Goal: Task Accomplishment & Management: Manage account settings

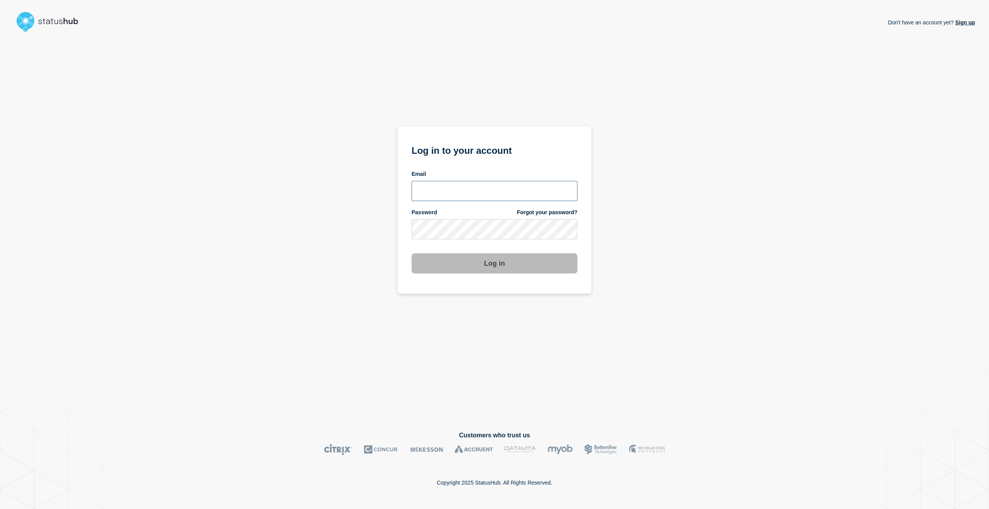
type input "[PERSON_NAME][EMAIL_ADDRESS][PERSON_NAME][DOMAIN_NAME]"
click at [498, 263] on button "Log in" at bounding box center [495, 263] width 166 height 20
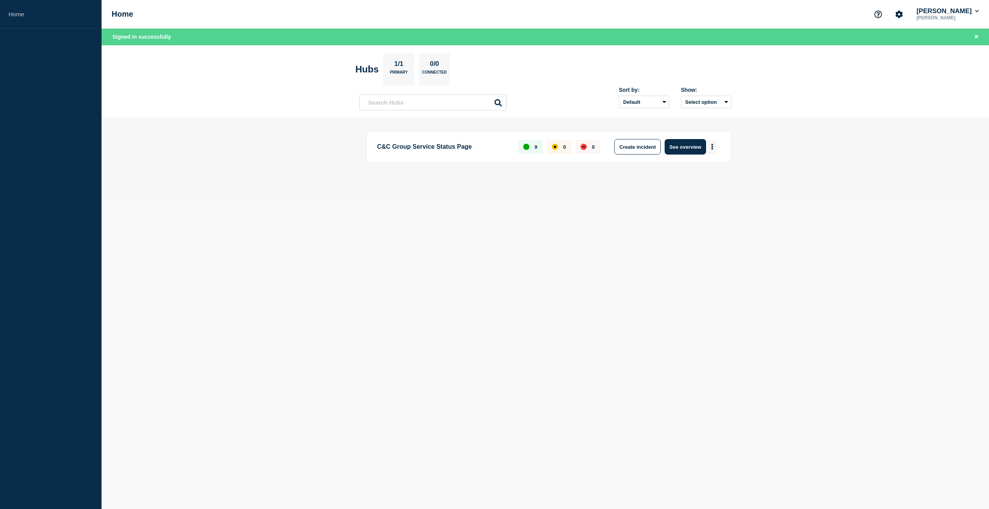
click at [712, 149] on icon "More actions" at bounding box center [712, 147] width 2 height 6
click at [711, 179] on link "View Status Page" at bounding box center [711, 180] width 57 height 7
click at [688, 146] on button "See overview" at bounding box center [685, 146] width 41 height 15
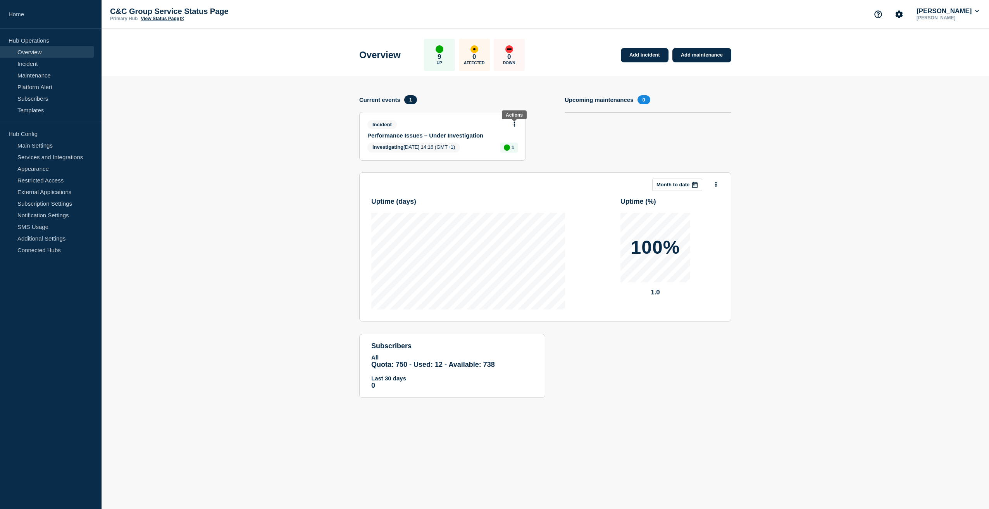
click at [513, 125] on icon at bounding box center [514, 124] width 2 height 5
click at [520, 143] on link "View incident" at bounding box center [512, 143] width 32 height 6
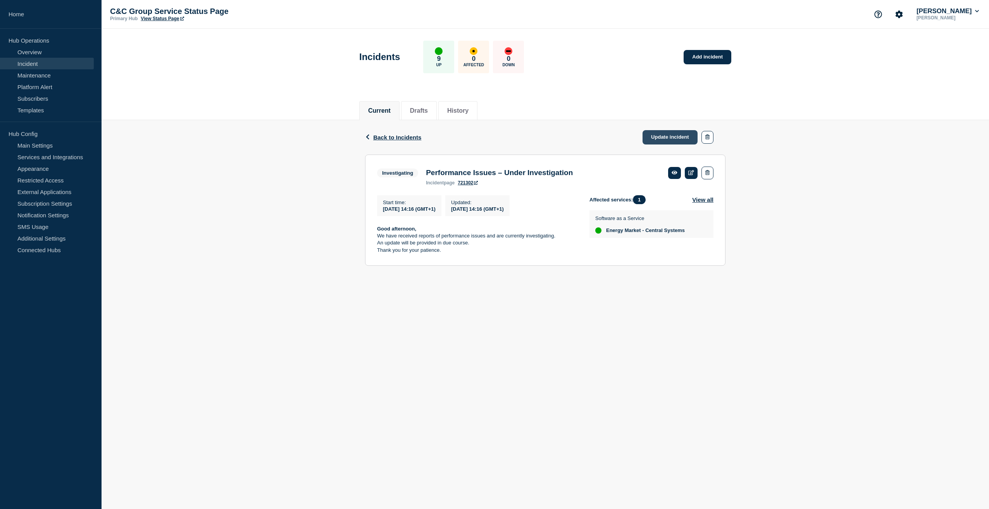
click at [680, 136] on link "Update incident" at bounding box center [669, 137] width 55 height 14
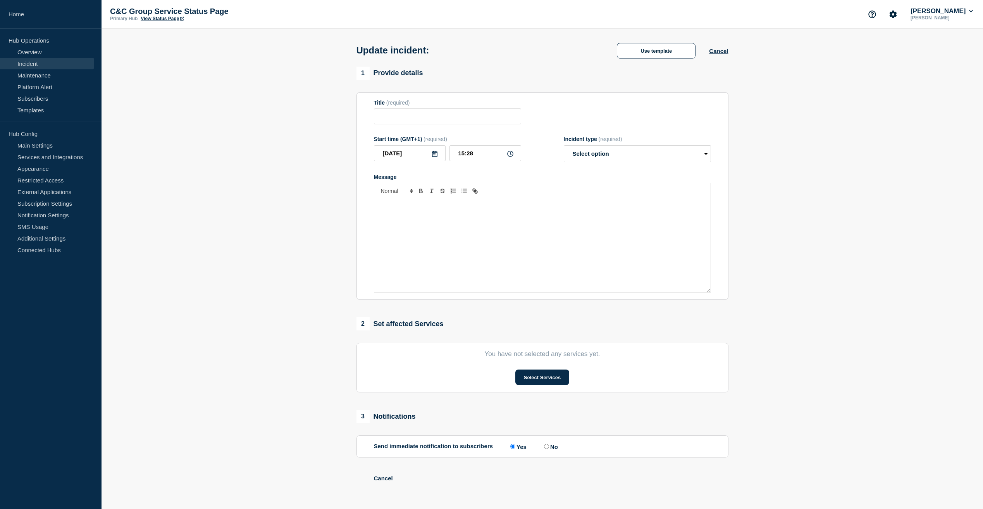
type input "Performance Issues – Under Investigation"
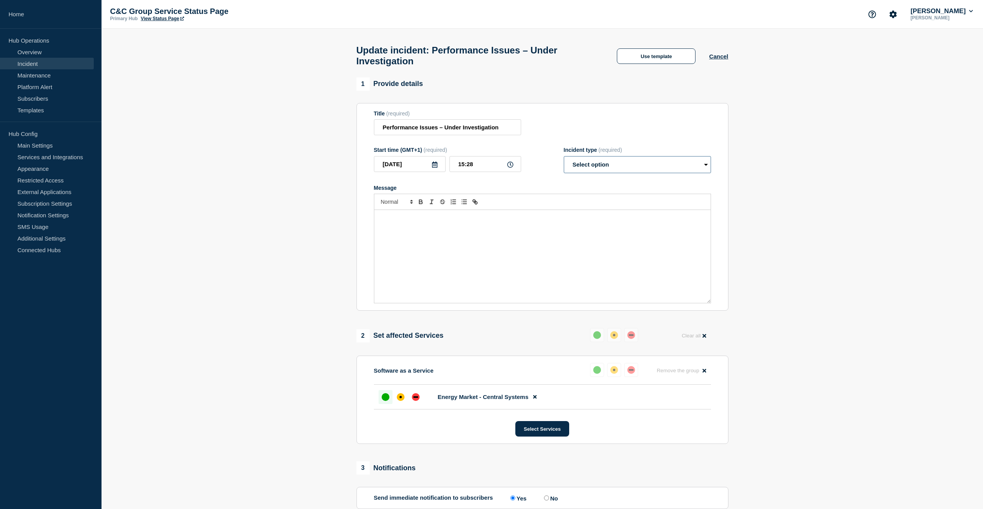
click at [631, 168] on select "Select option Investigating Identified Monitoring Resolved" at bounding box center [637, 164] width 147 height 17
select select "investigating"
click at [564, 160] on select "Select option Investigating Identified Monitoring Resolved" at bounding box center [637, 164] width 147 height 17
click at [442, 222] on p "Message" at bounding box center [542, 218] width 325 height 7
click at [453, 250] on p "Thank you for your patience" at bounding box center [542, 246] width 325 height 7
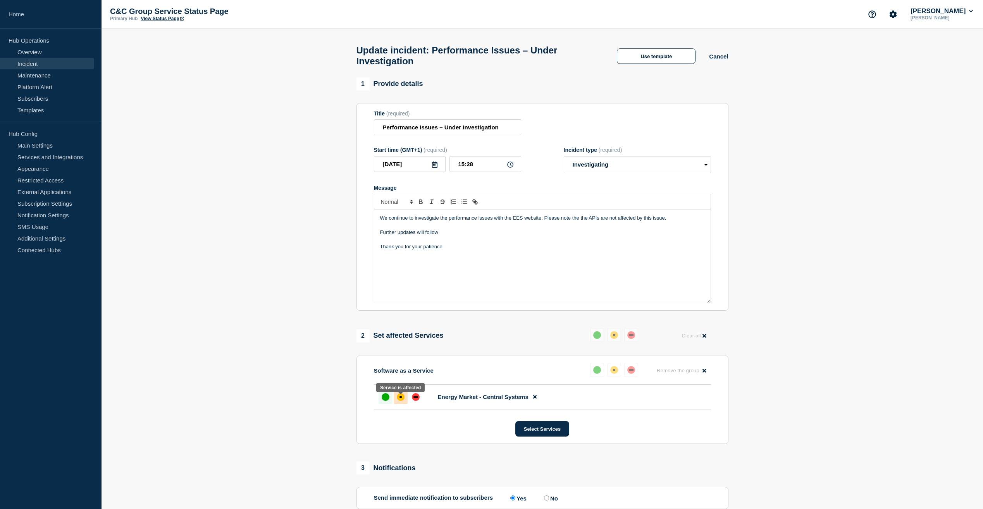
click at [402, 400] on div "affected" at bounding box center [401, 397] width 8 height 8
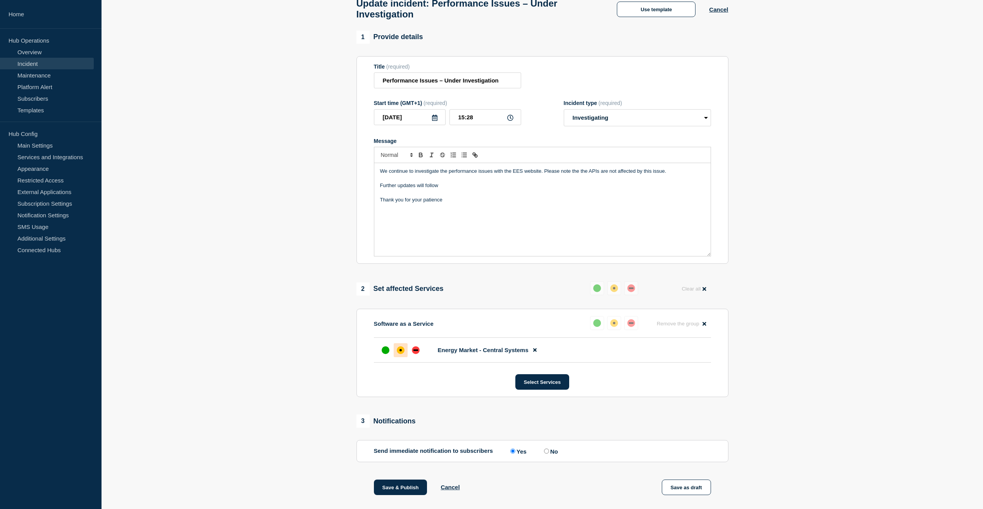
scroll to position [133, 0]
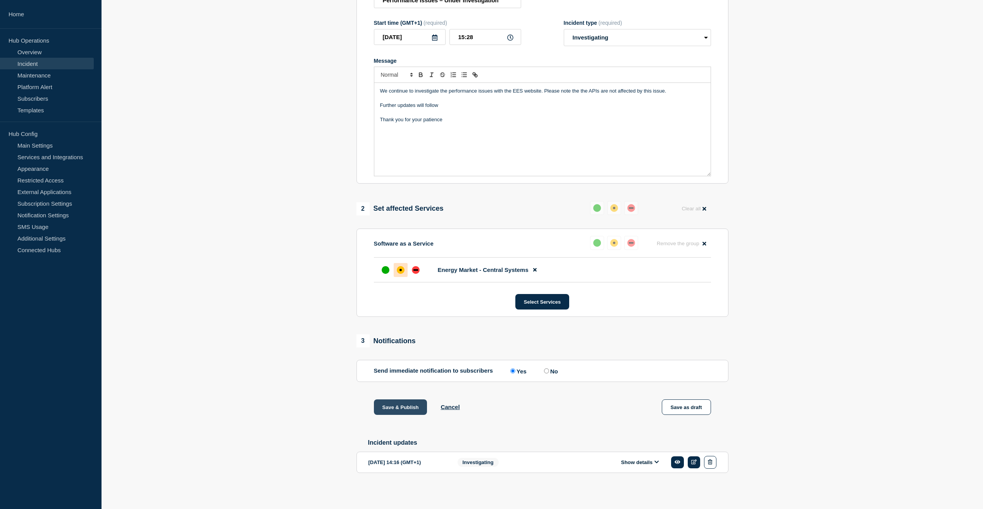
click at [403, 405] on button "Save & Publish" at bounding box center [400, 407] width 53 height 15
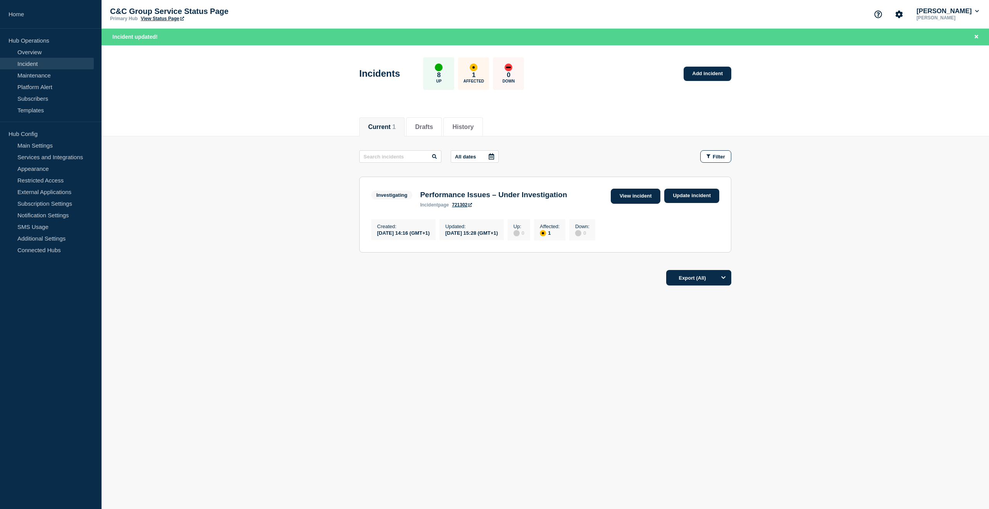
click at [641, 197] on link "View incident" at bounding box center [636, 196] width 50 height 15
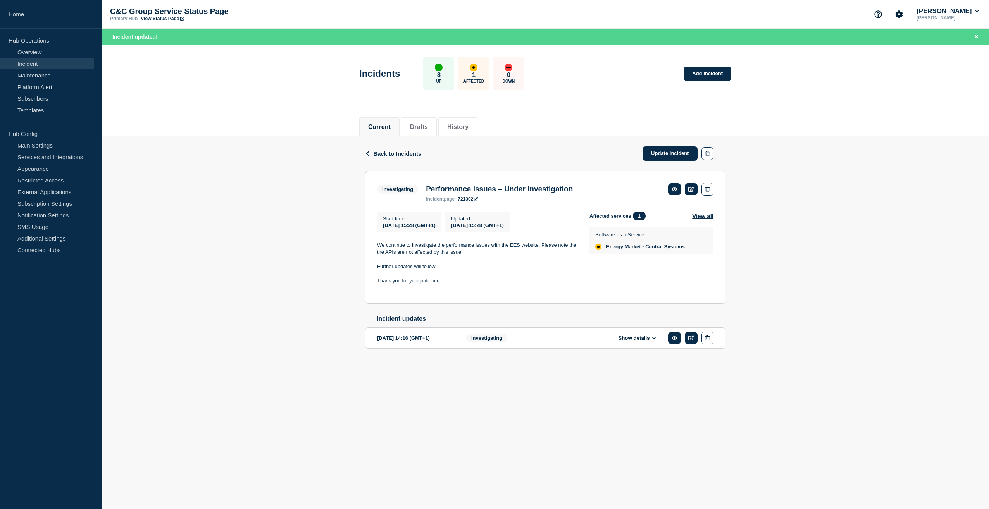
click at [25, 43] on p "Hub Operations" at bounding box center [51, 40] width 102 height 12
click at [33, 55] on link "Overview" at bounding box center [47, 52] width 94 height 12
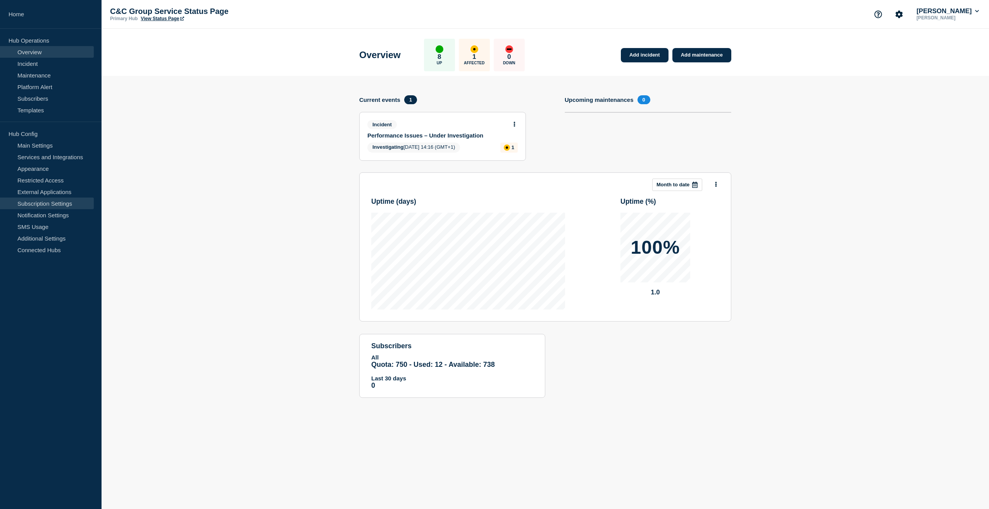
click at [39, 201] on link "Subscription Settings" at bounding box center [47, 204] width 94 height 12
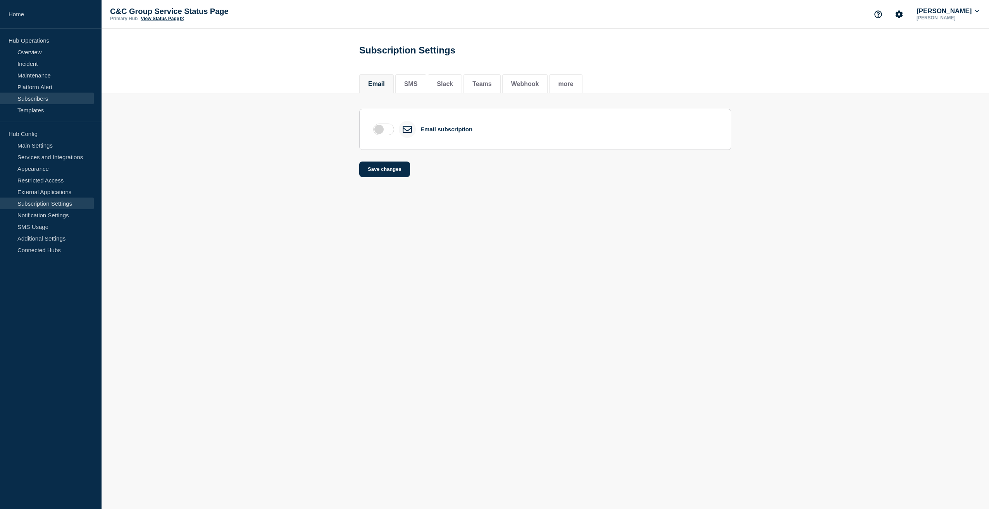
click at [40, 100] on link "Subscribers" at bounding box center [47, 99] width 94 height 12
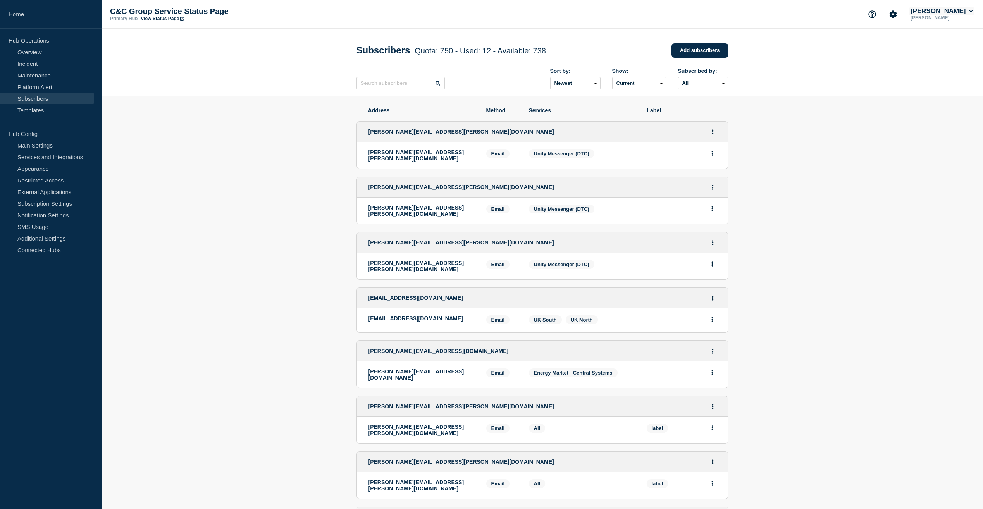
click at [970, 12] on icon at bounding box center [971, 11] width 4 height 5
click at [897, 13] on icon "Account settings" at bounding box center [893, 13] width 7 height 7
click at [876, 14] on icon "Support" at bounding box center [872, 14] width 8 height 8
click at [968, 12] on button "[PERSON_NAME]" at bounding box center [941, 11] width 65 height 8
click at [947, 73] on link "User settings" at bounding box center [948, 74] width 34 height 7
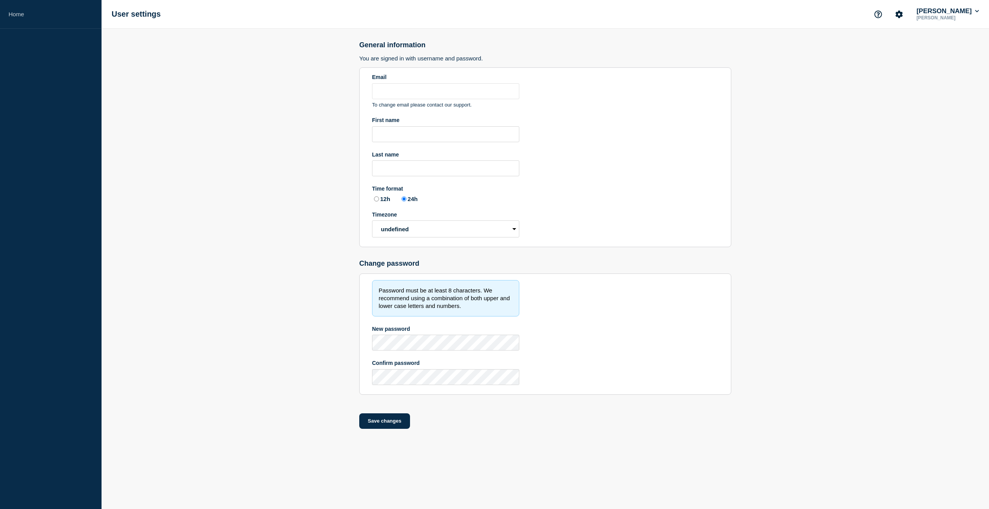
type input "[PERSON_NAME][EMAIL_ADDRESS][PERSON_NAME][DOMAIN_NAME]"
type input "[PERSON_NAME]"
radio input "true"
select select "hub"
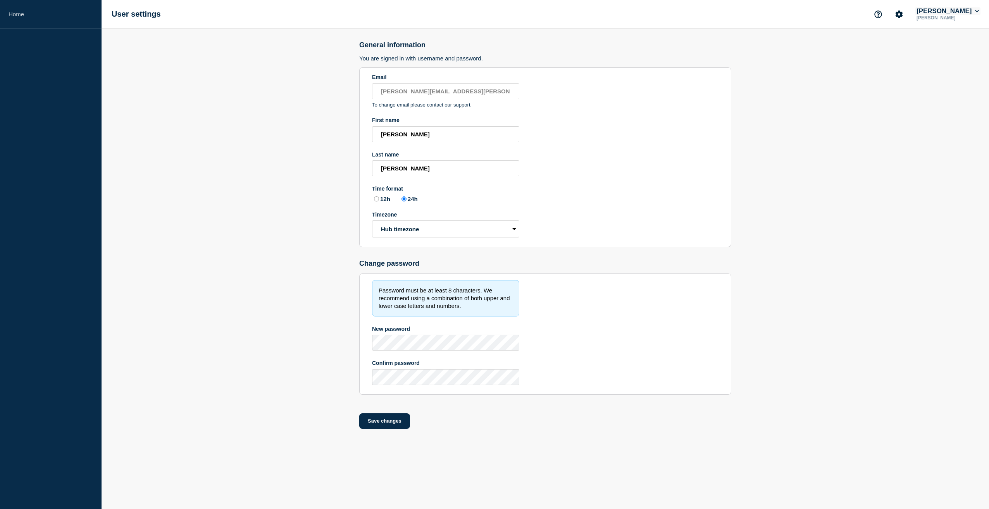
click at [956, 11] on button "[PERSON_NAME]" at bounding box center [947, 11] width 65 height 8
click at [24, 15] on link "Home" at bounding box center [51, 14] width 102 height 29
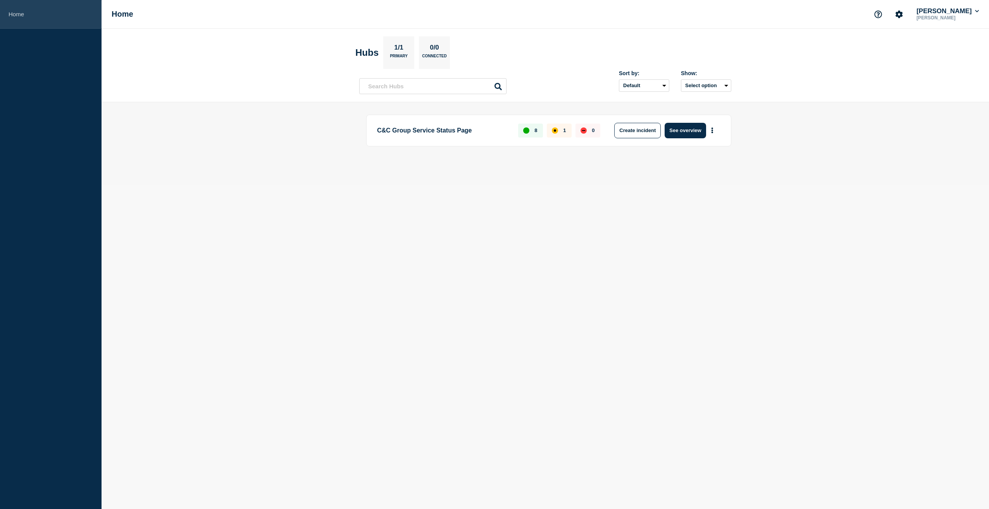
click at [21, 19] on link "Home" at bounding box center [51, 14] width 102 height 29
click at [903, 14] on icon "Account settings" at bounding box center [899, 14] width 8 height 8
click at [693, 134] on button "See overview" at bounding box center [685, 130] width 41 height 15
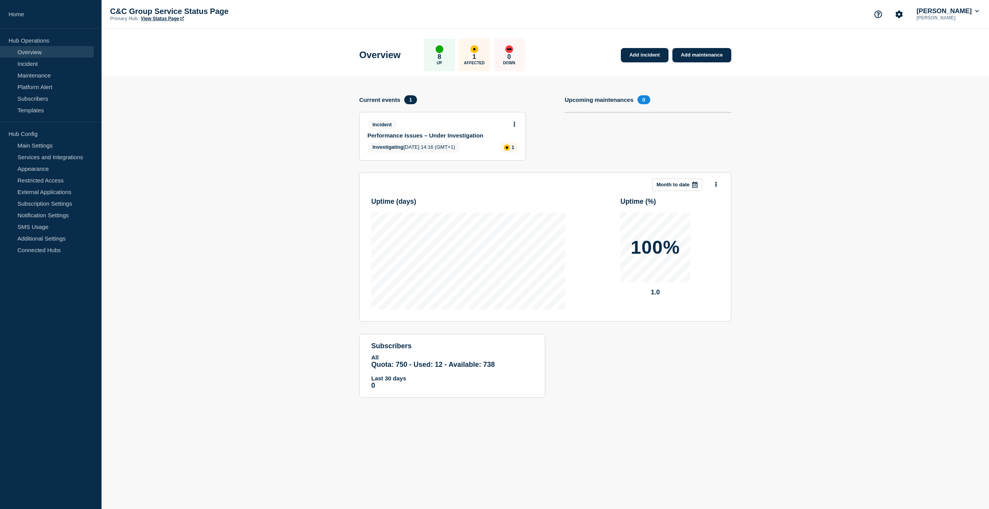
click at [158, 18] on link "View Status Page" at bounding box center [162, 18] width 43 height 5
click at [44, 146] on link "Main Settings" at bounding box center [47, 145] width 94 height 12
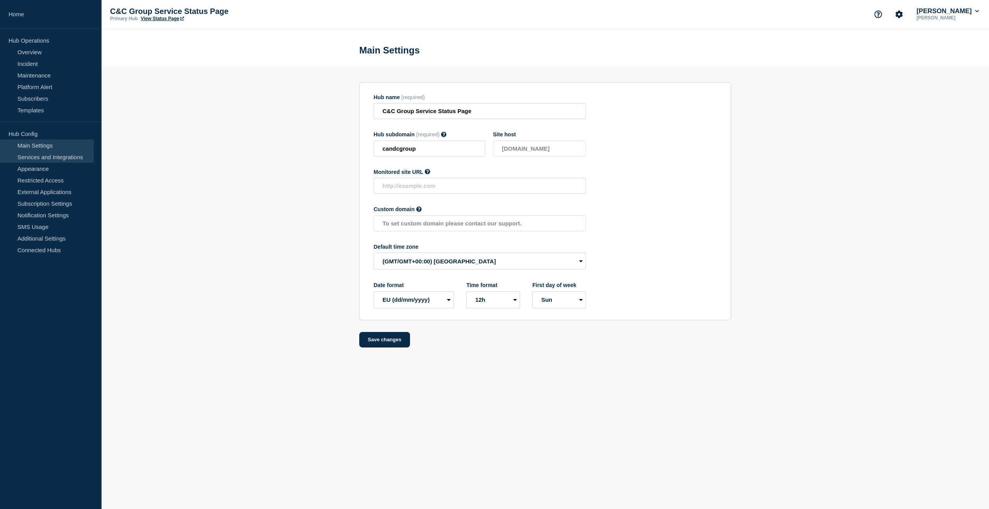
click at [42, 157] on link "Services and Integrations" at bounding box center [47, 157] width 94 height 12
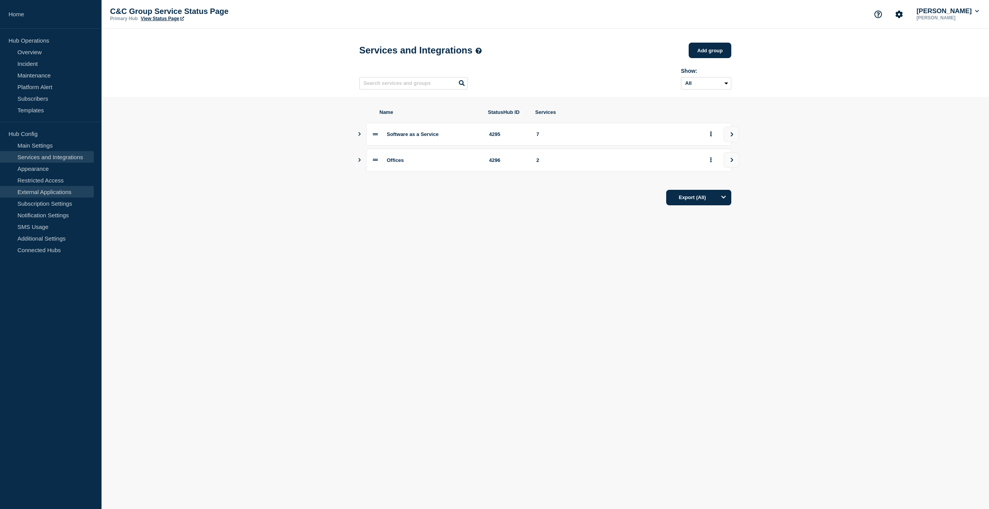
click at [36, 192] on link "External Applications" at bounding box center [47, 192] width 94 height 12
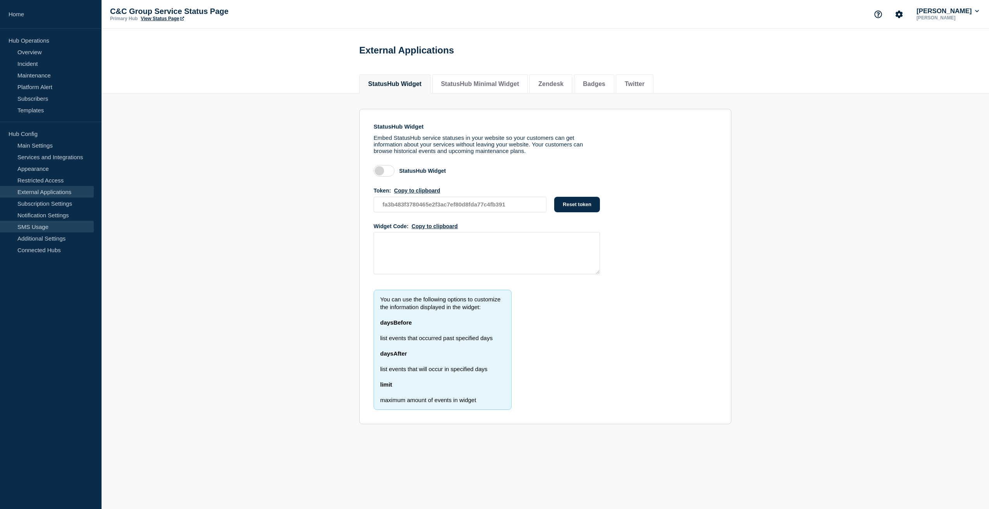
click at [28, 226] on link "SMS Usage" at bounding box center [47, 227] width 94 height 12
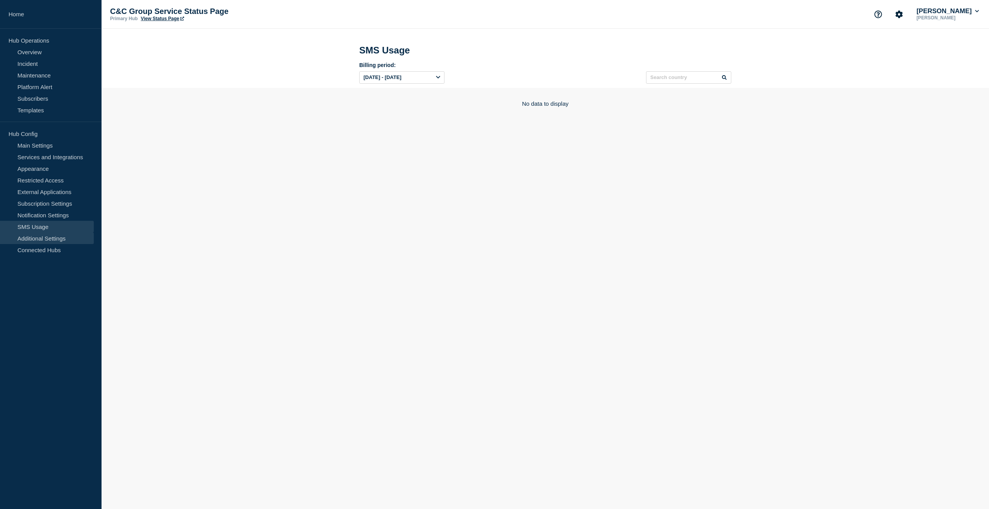
click at [41, 240] on link "Additional Settings" at bounding box center [47, 238] width 94 height 12
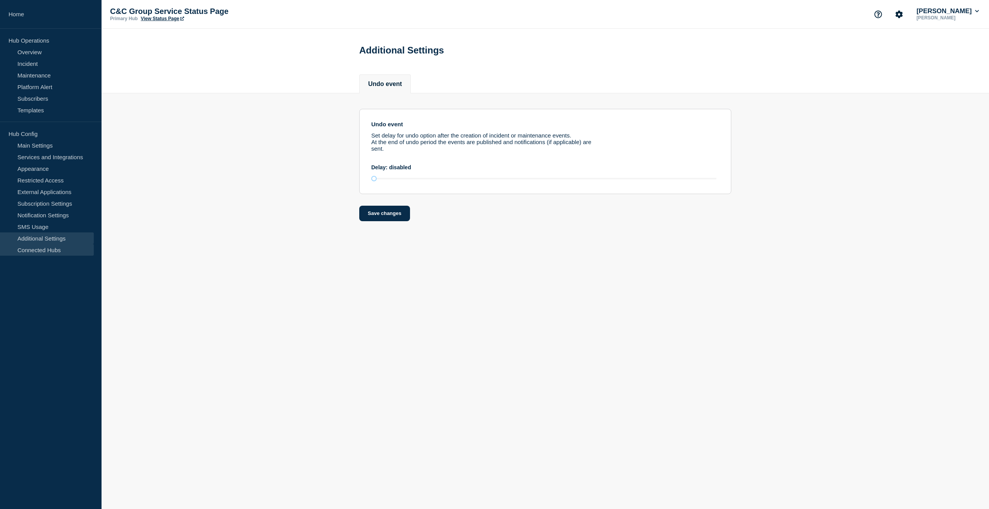
click at [40, 251] on link "Connected Hubs" at bounding box center [47, 250] width 94 height 12
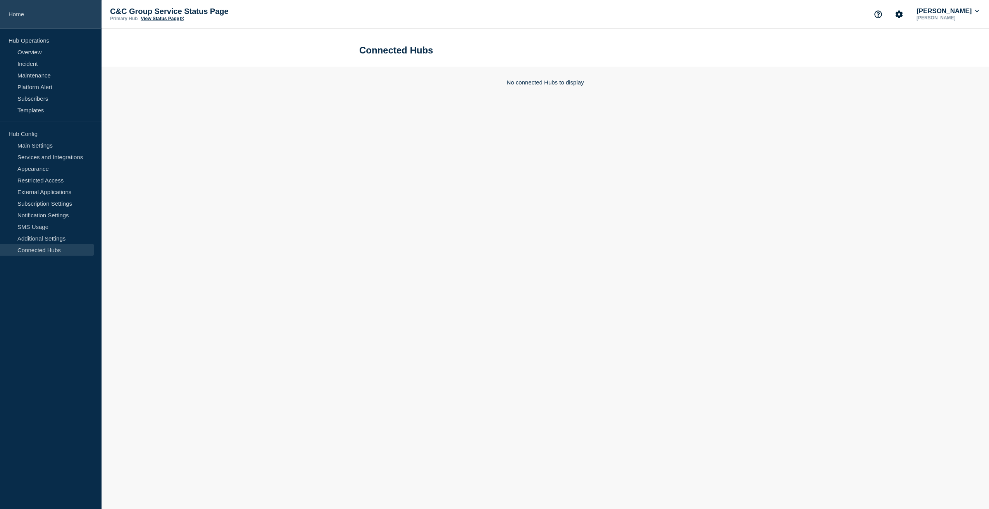
click at [15, 19] on link "Home" at bounding box center [51, 14] width 102 height 29
